Goal: Task Accomplishment & Management: Manage account settings

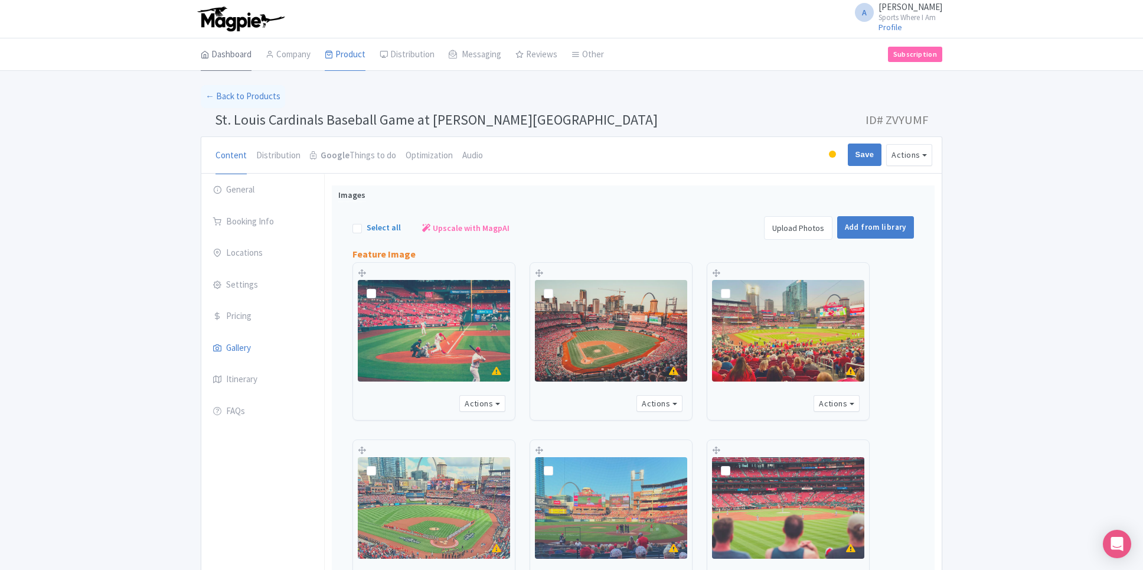
click at [227, 55] on link "Dashboard" at bounding box center [226, 54] width 51 height 33
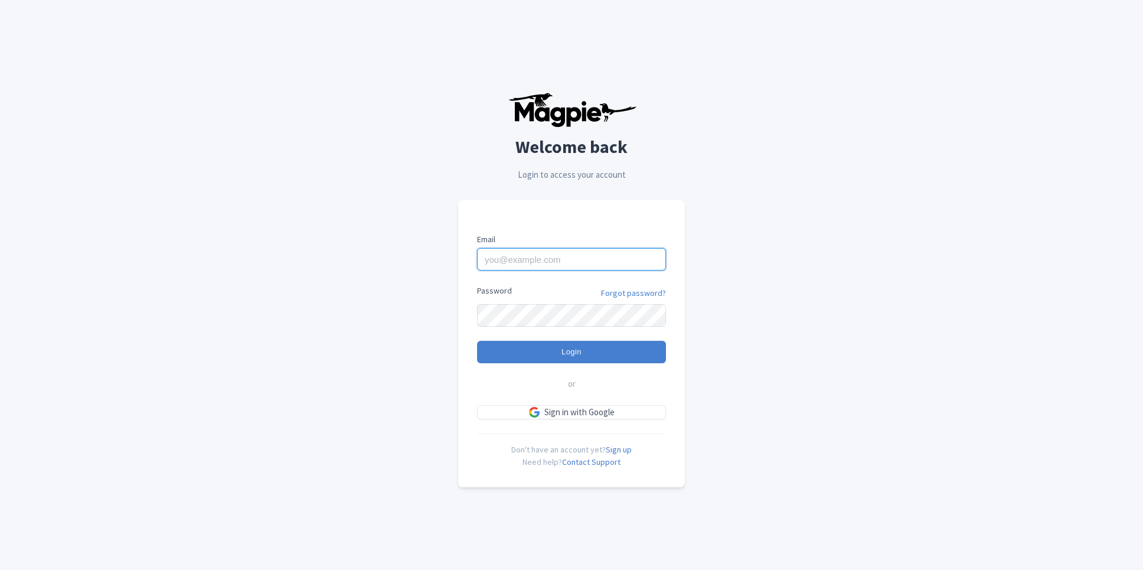
click at [530, 261] on input "Email" at bounding box center [571, 259] width 189 height 22
type input "alex.brennan@sportswhereiam.com"
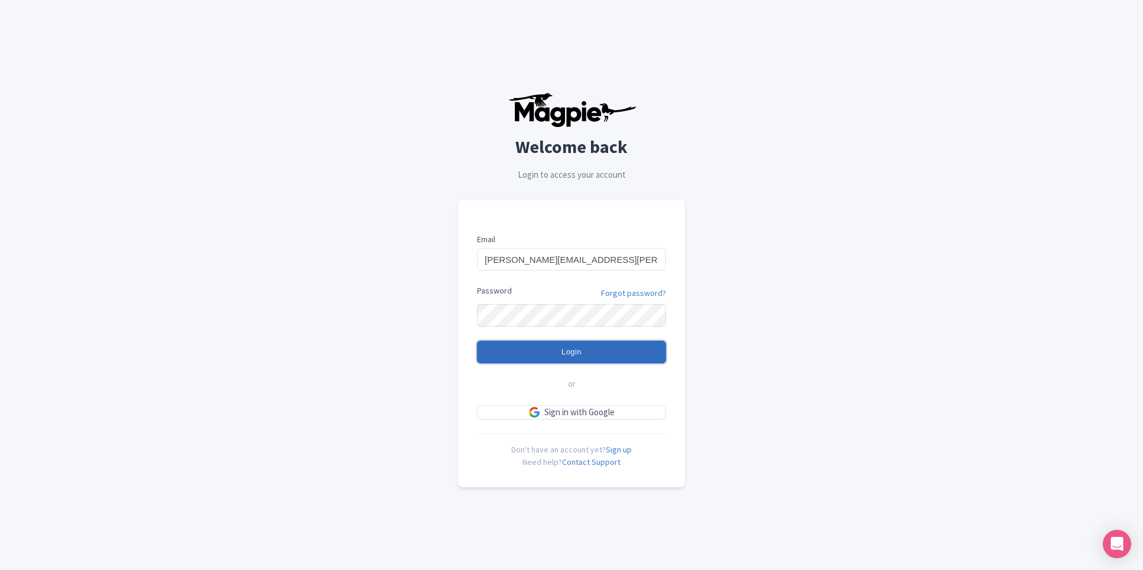
click at [584, 359] on input "Login" at bounding box center [571, 352] width 189 height 22
type input "Logging in..."
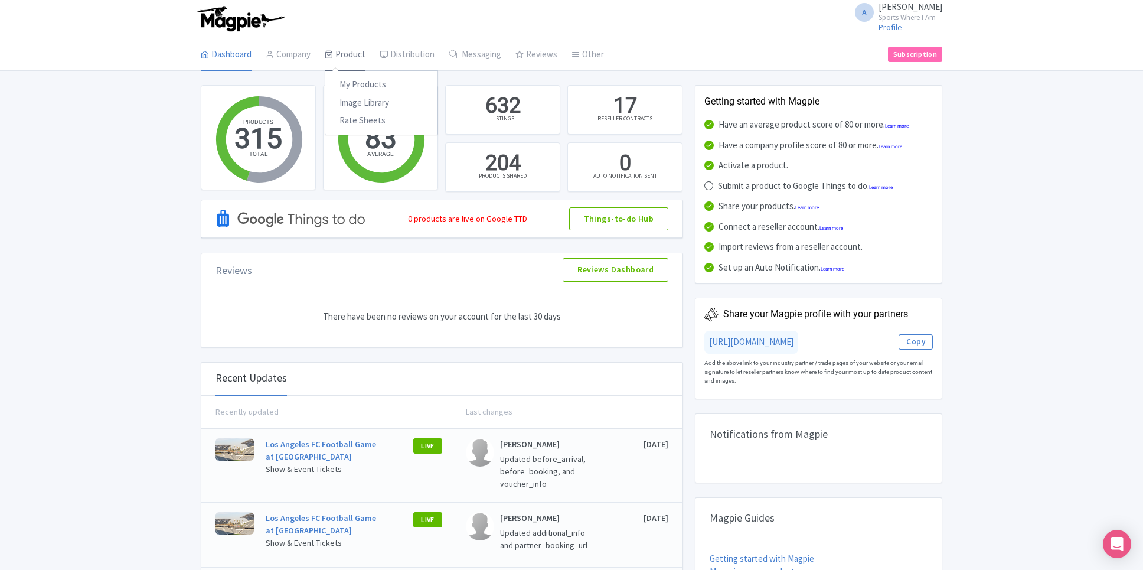
click at [355, 49] on link "Product" at bounding box center [345, 54] width 41 height 33
click at [351, 89] on link "My Products" at bounding box center [381, 85] width 112 height 18
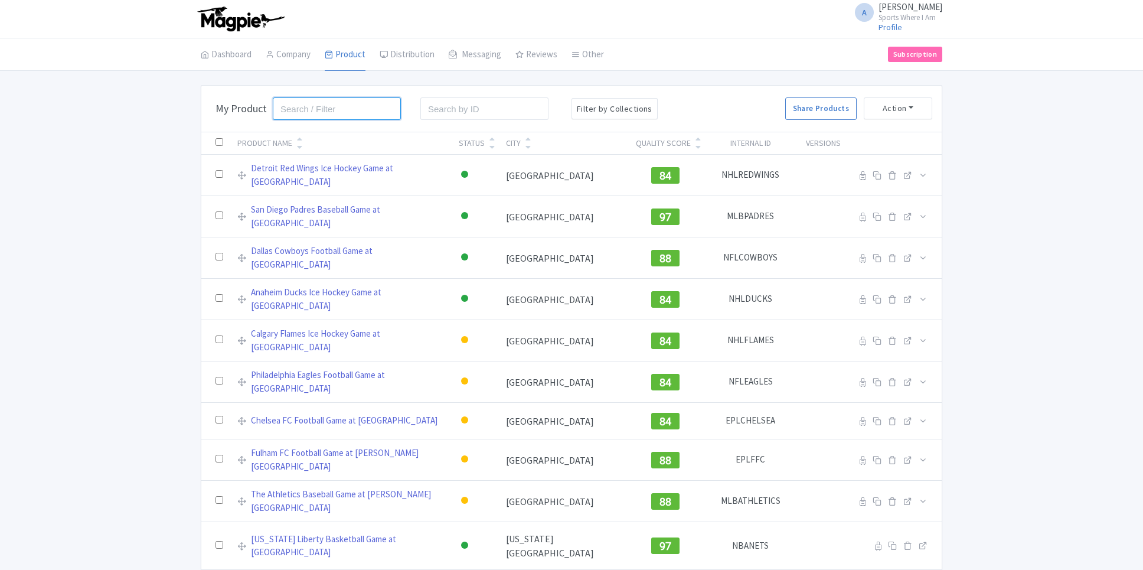
click at [382, 111] on input "search" at bounding box center [337, 108] width 128 height 22
type input "Yankee"
click button "Search" at bounding box center [0, 0] width 0 height 0
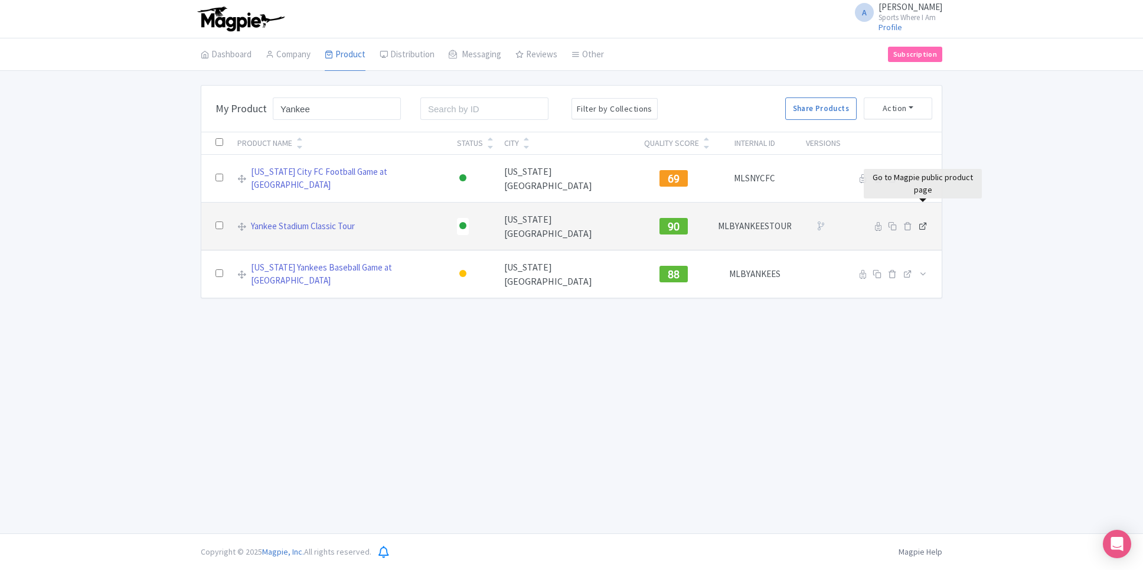
click at [926, 221] on icon at bounding box center [922, 225] width 9 height 9
